Goal: Book appointment/travel/reservation

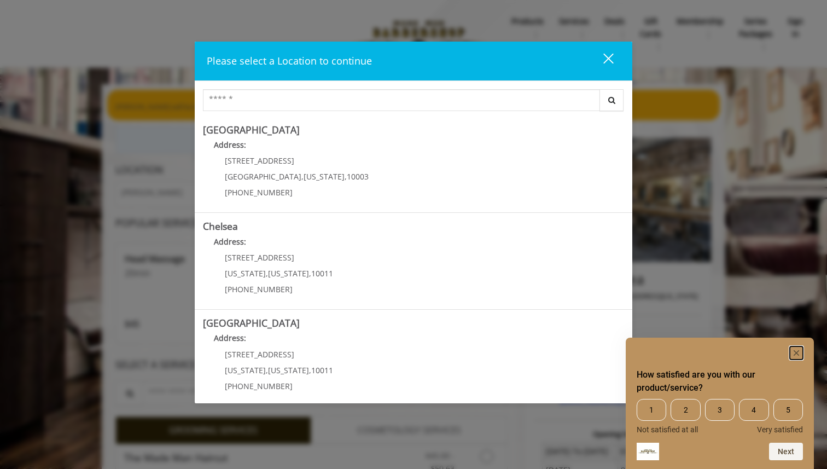
click at [802, 352] on rect "Hide survey" at bounding box center [796, 352] width 13 height 13
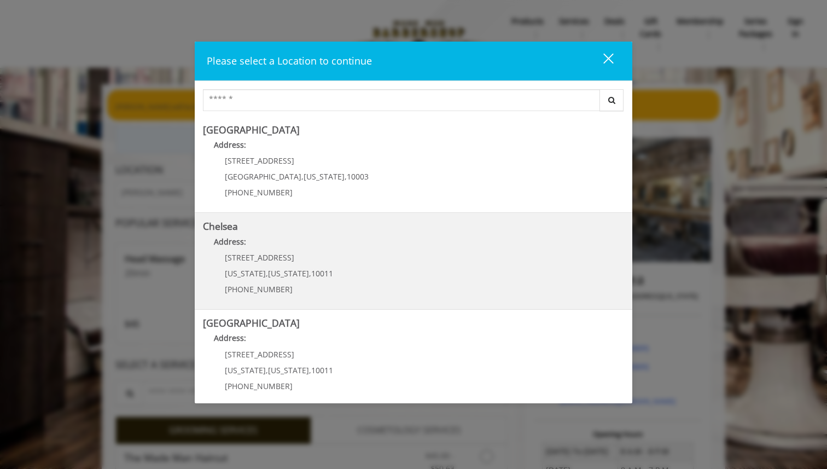
click at [271, 266] on div "[STREET_ADDRESS][US_STATE][US_STATE] (917) 639-3902" at bounding box center [271, 277] width 136 height 48
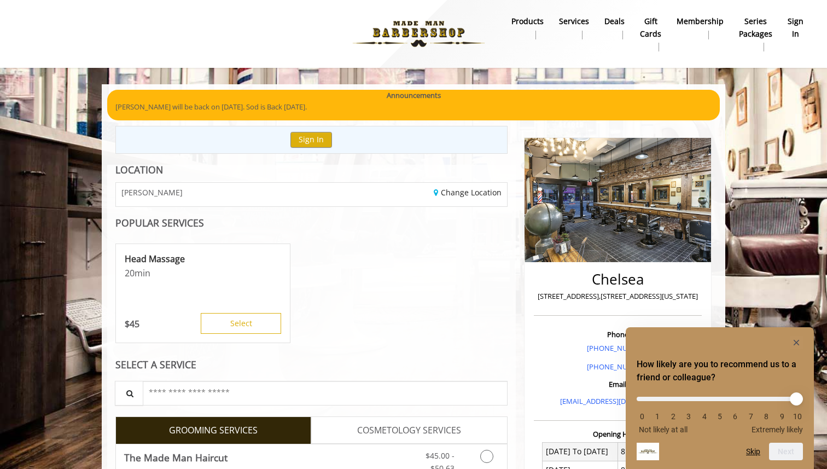
click at [398, 282] on div "Head Massage 20 min $ 45 Select" at bounding box center [311, 293] width 392 height 109
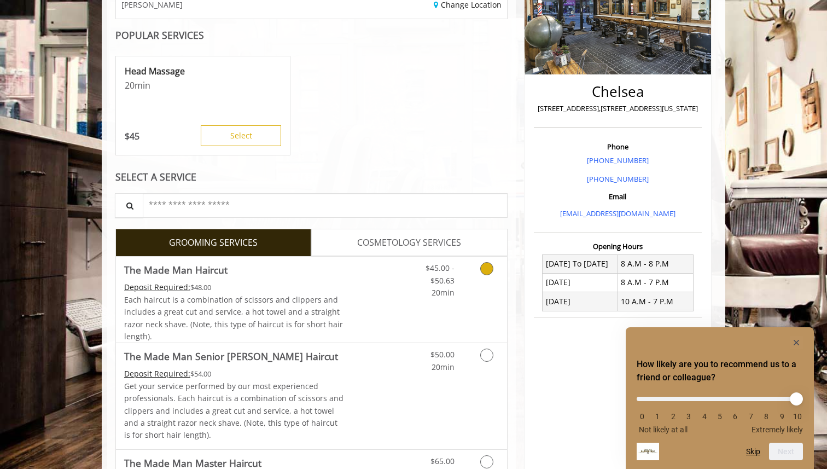
scroll to position [183, 0]
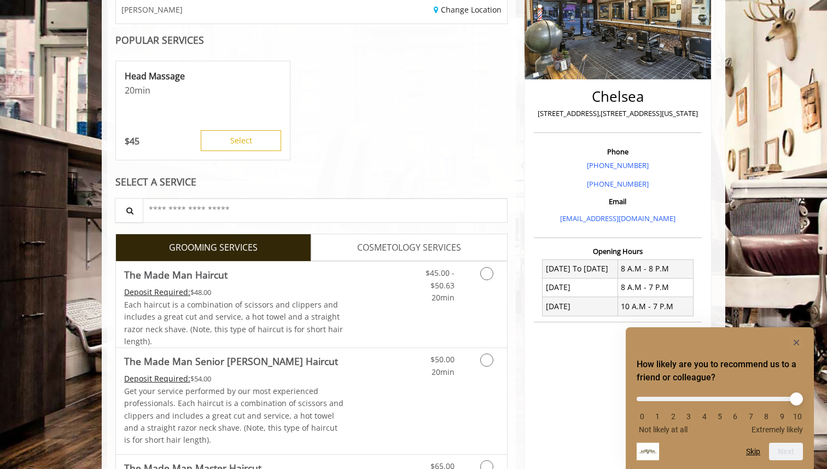
click at [376, 253] on span "COSMETOLOGY SERVICES" at bounding box center [409, 248] width 104 height 14
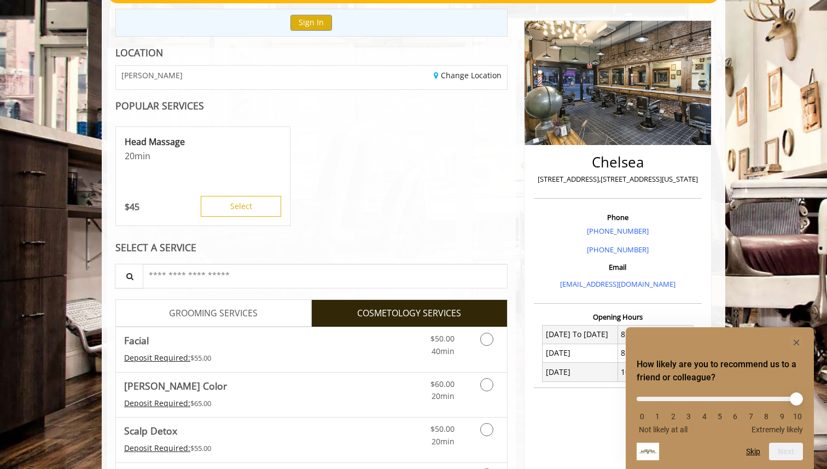
scroll to position [114, 0]
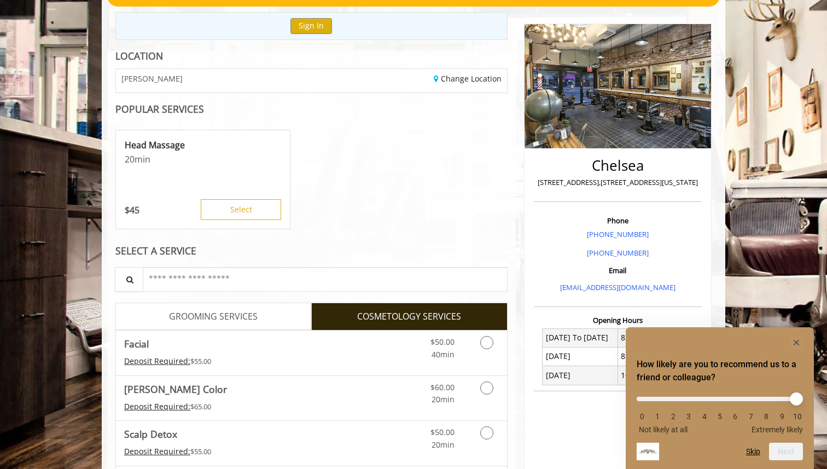
click at [205, 316] on span "GROOMING SERVICES" at bounding box center [213, 317] width 89 height 14
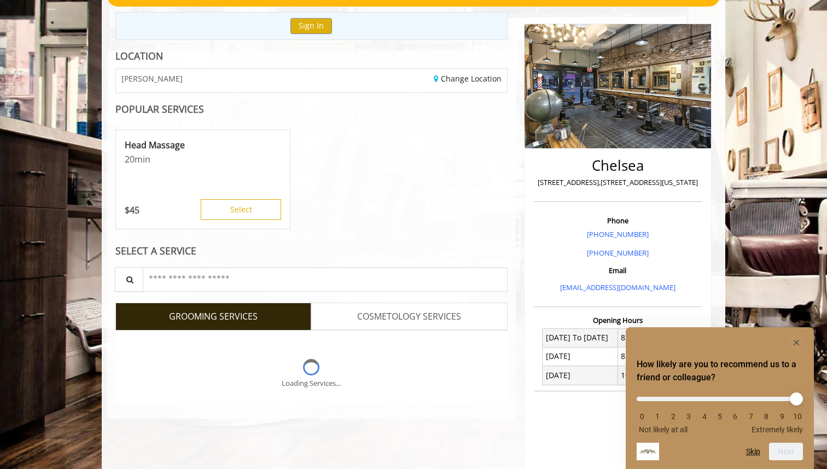
scroll to position [96, 0]
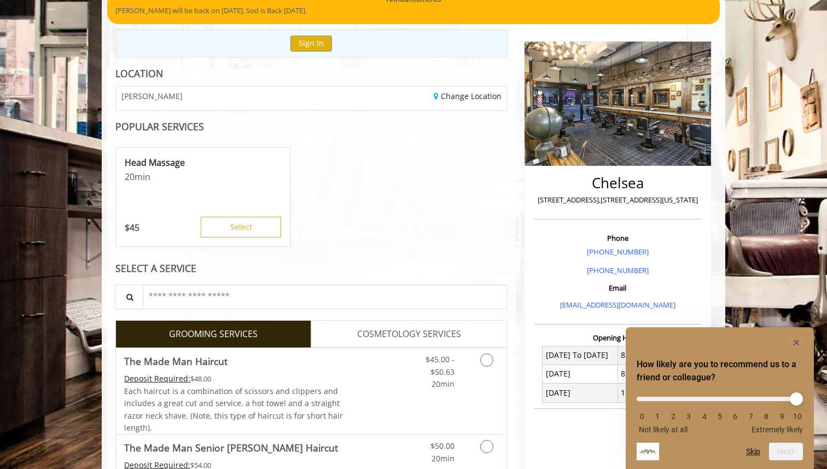
click at [395, 202] on div "Head Massage 20 min $ 45 Select" at bounding box center [311, 197] width 392 height 109
